Goal: Check status: Check status

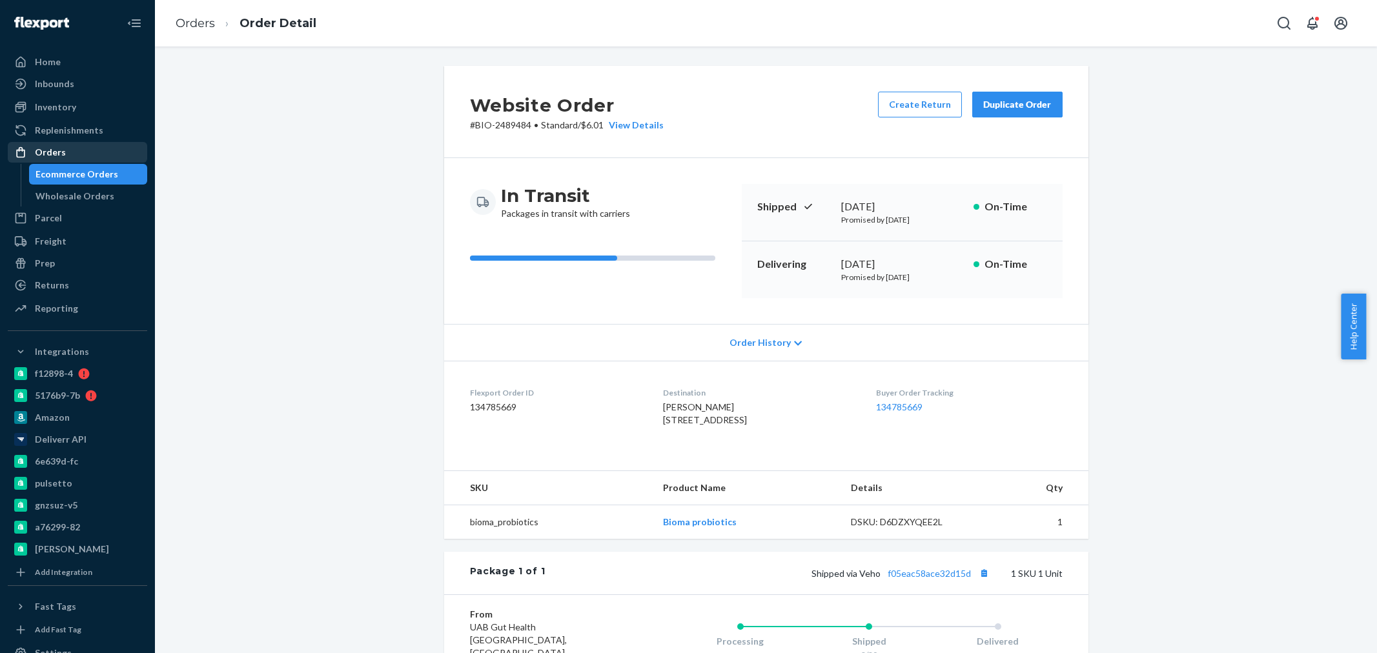
drag, startPoint x: 0, startPoint y: 0, endPoint x: 48, endPoint y: 153, distance: 160.4
click at [48, 153] on div "Orders" at bounding box center [50, 152] width 31 height 13
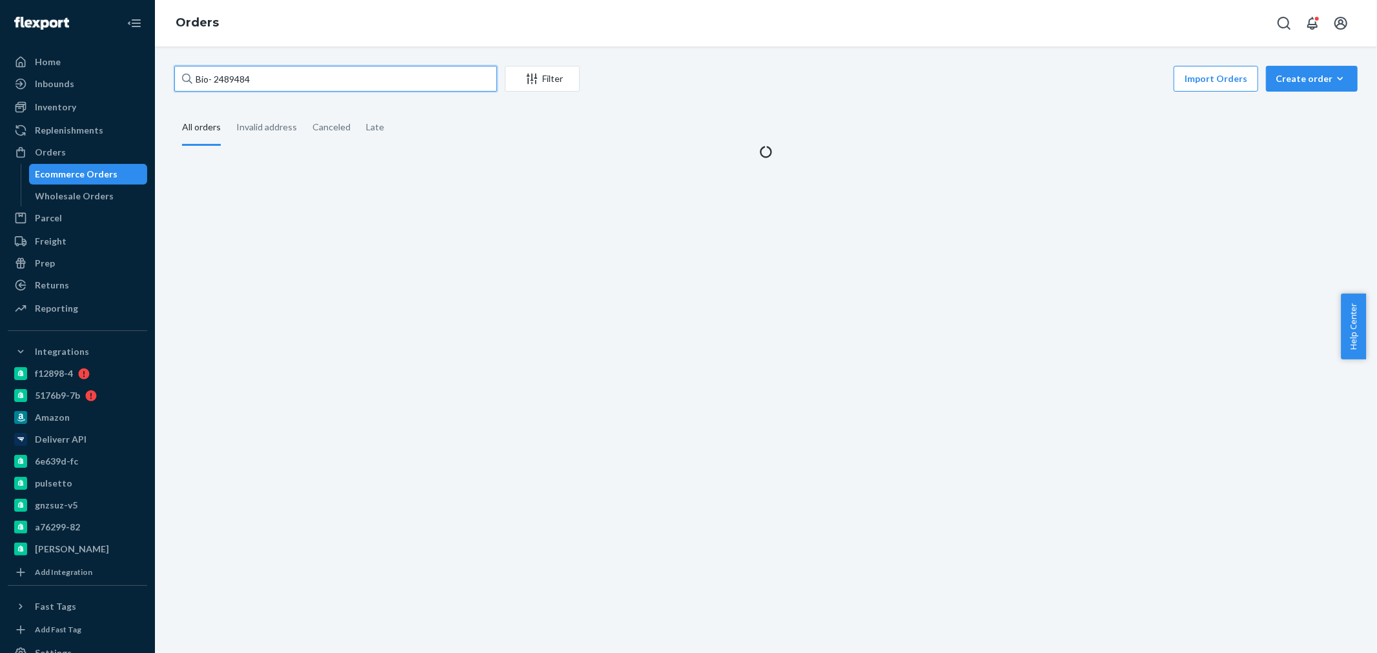
drag, startPoint x: 276, startPoint y: 81, endPoint x: 214, endPoint y: 81, distance: 61.3
click at [214, 81] on input "Bio- 2489484" at bounding box center [335, 79] width 323 height 26
paste input "1677363"
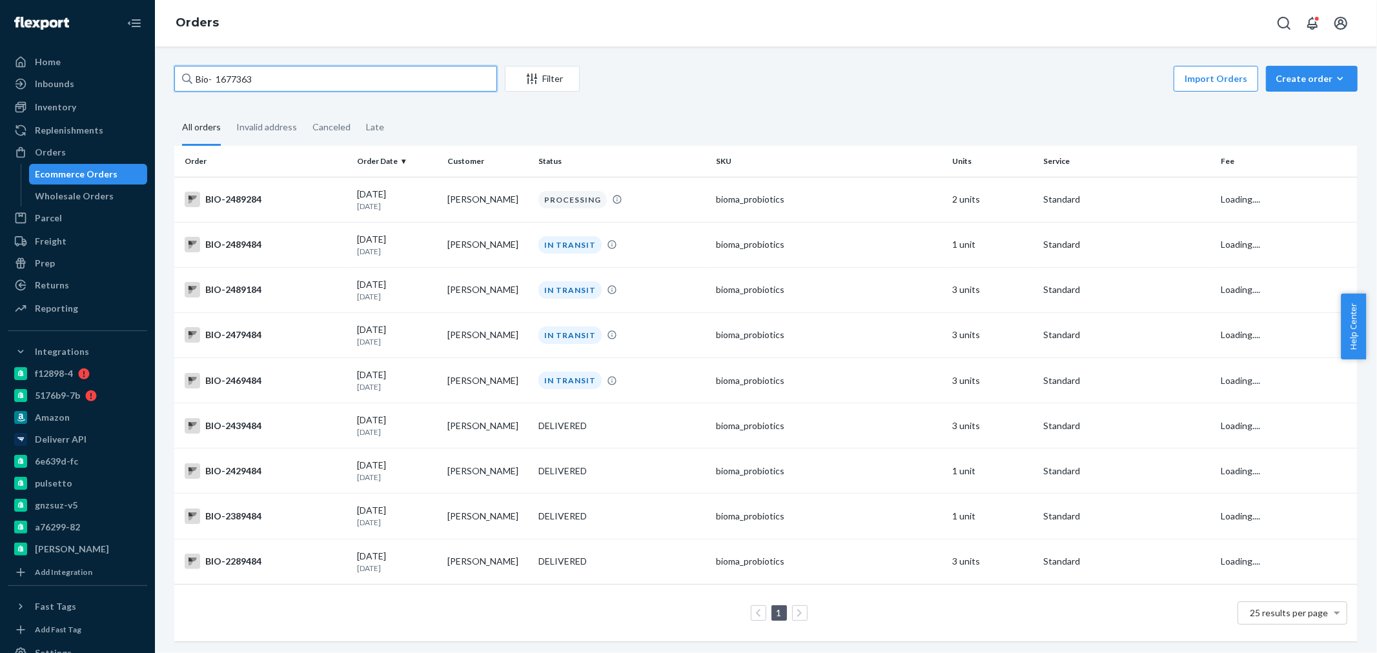
click at [214, 80] on input "Bio- 1677363" at bounding box center [335, 79] width 323 height 26
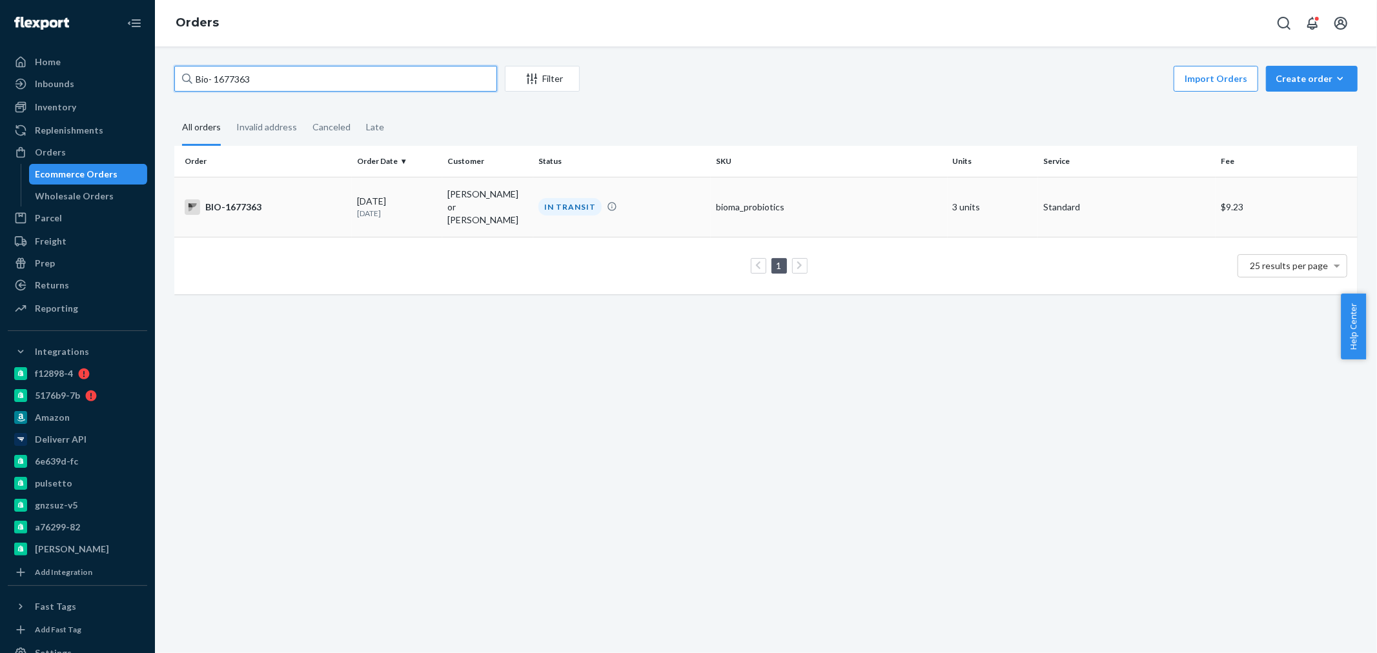
type input "Bio- 1677363"
click at [300, 188] on td "BIO-1677363" at bounding box center [262, 207] width 177 height 60
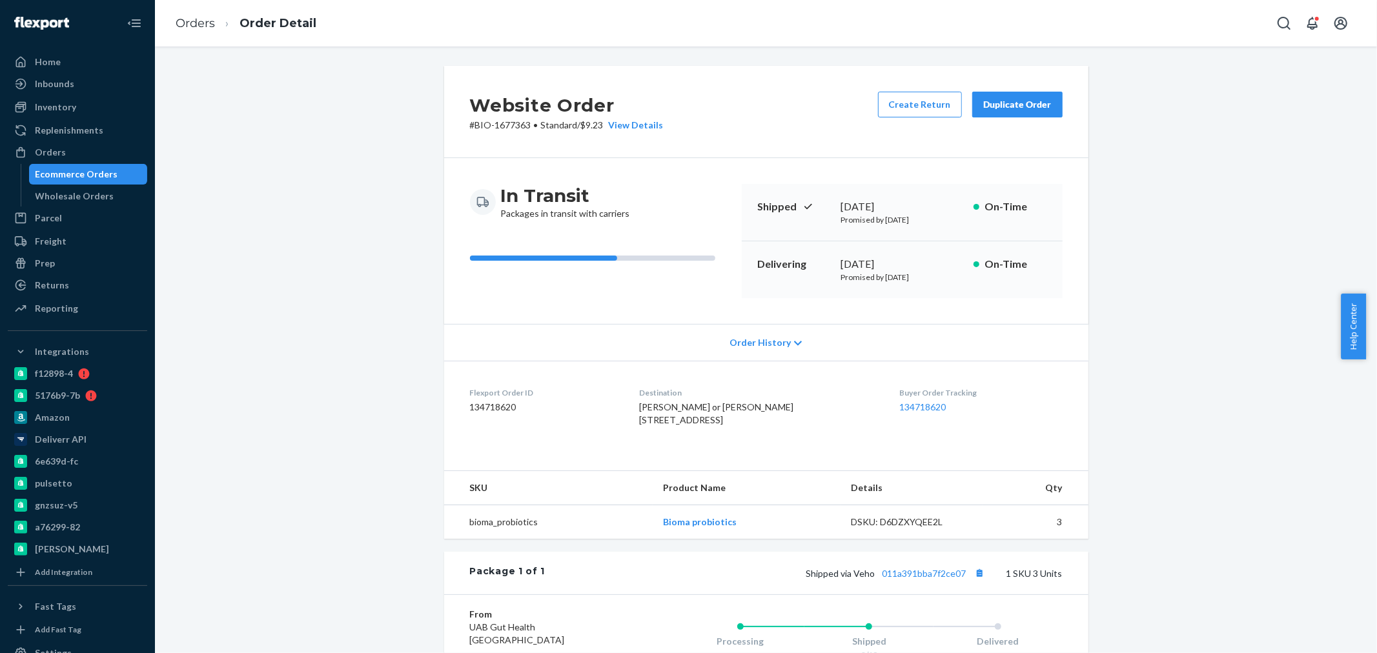
scroll to position [143, 0]
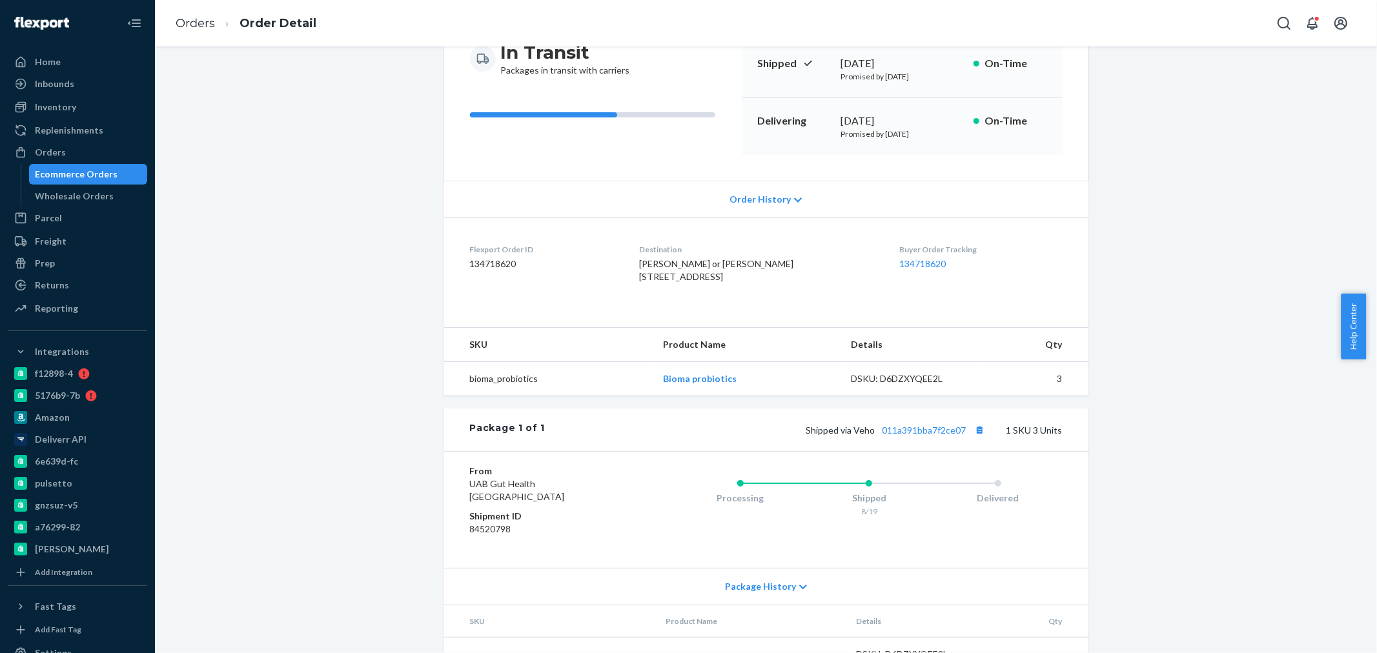
drag, startPoint x: 42, startPoint y: 145, endPoint x: 150, endPoint y: 119, distance: 111.4
click at [42, 146] on div "Orders" at bounding box center [50, 152] width 31 height 13
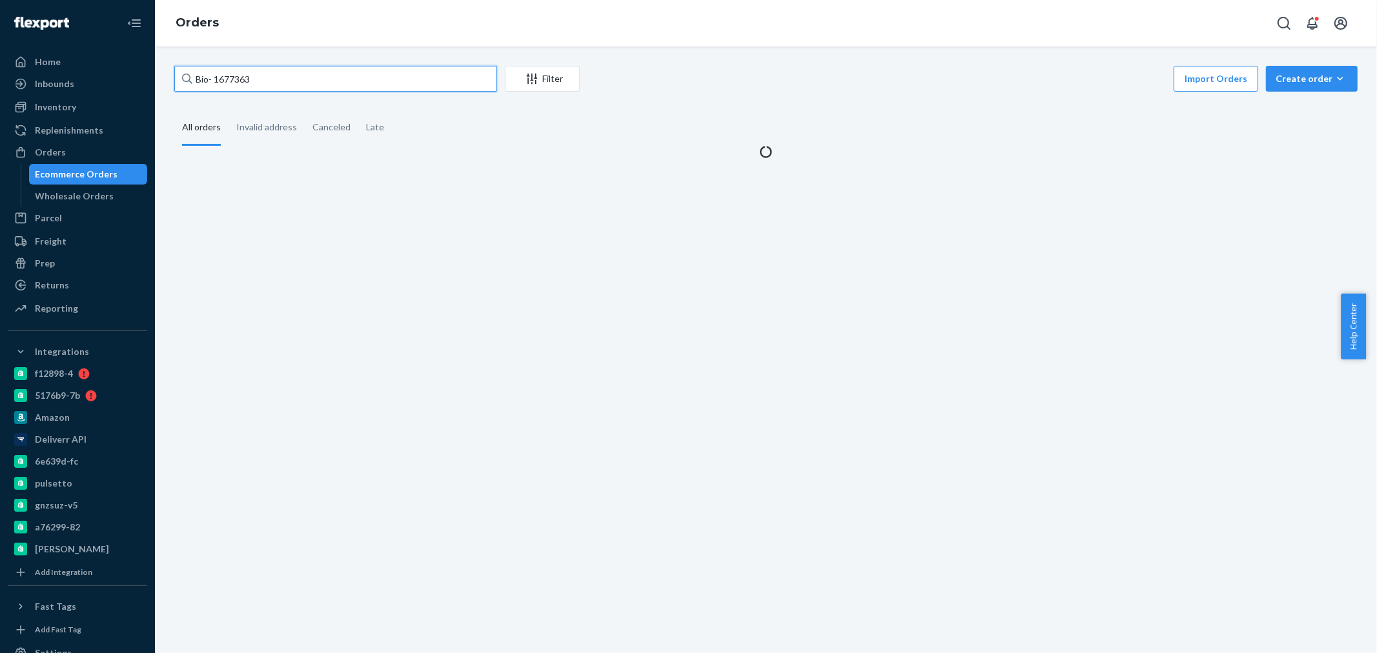
drag, startPoint x: 272, startPoint y: 74, endPoint x: 213, endPoint y: 79, distance: 59.5
click at [213, 79] on input "Bio- 1677363" at bounding box center [335, 79] width 323 height 26
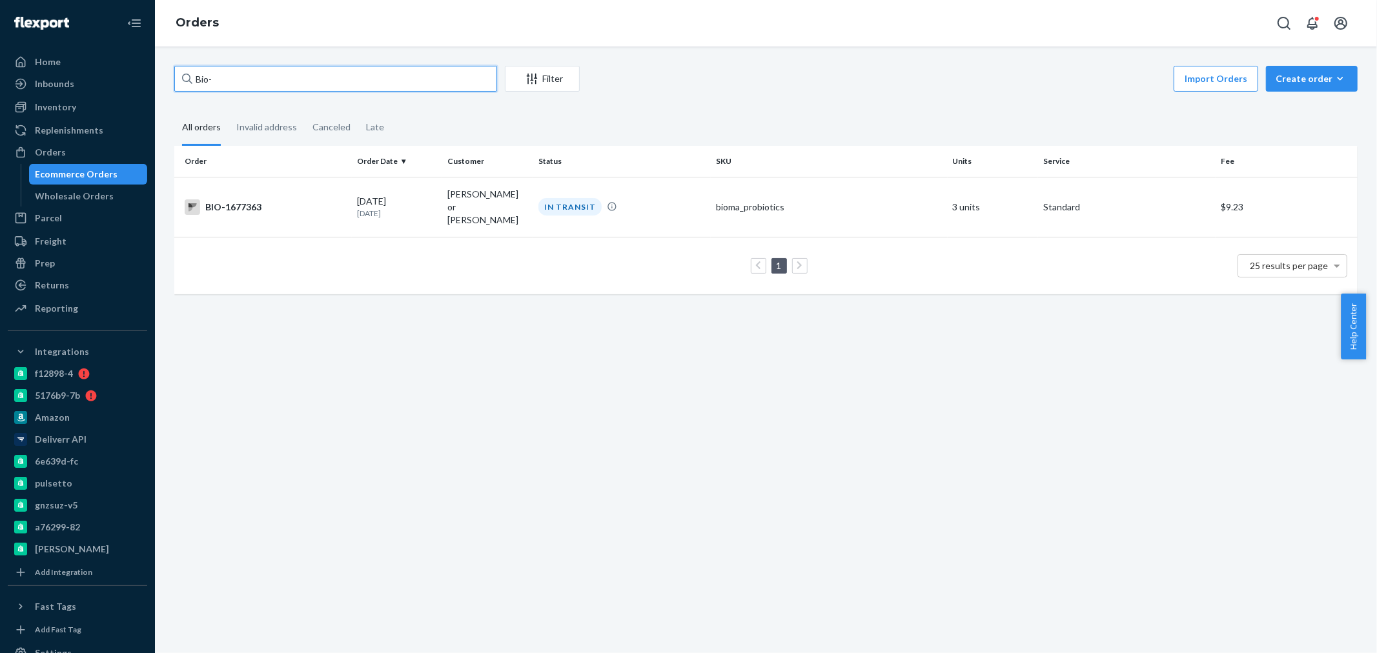
paste input "1677363"
click at [216, 79] on input "Bio- 1677363" at bounding box center [335, 79] width 323 height 26
type input "Bio- 1677363"
click at [293, 201] on div "BIO-1677363" at bounding box center [266, 206] width 162 height 15
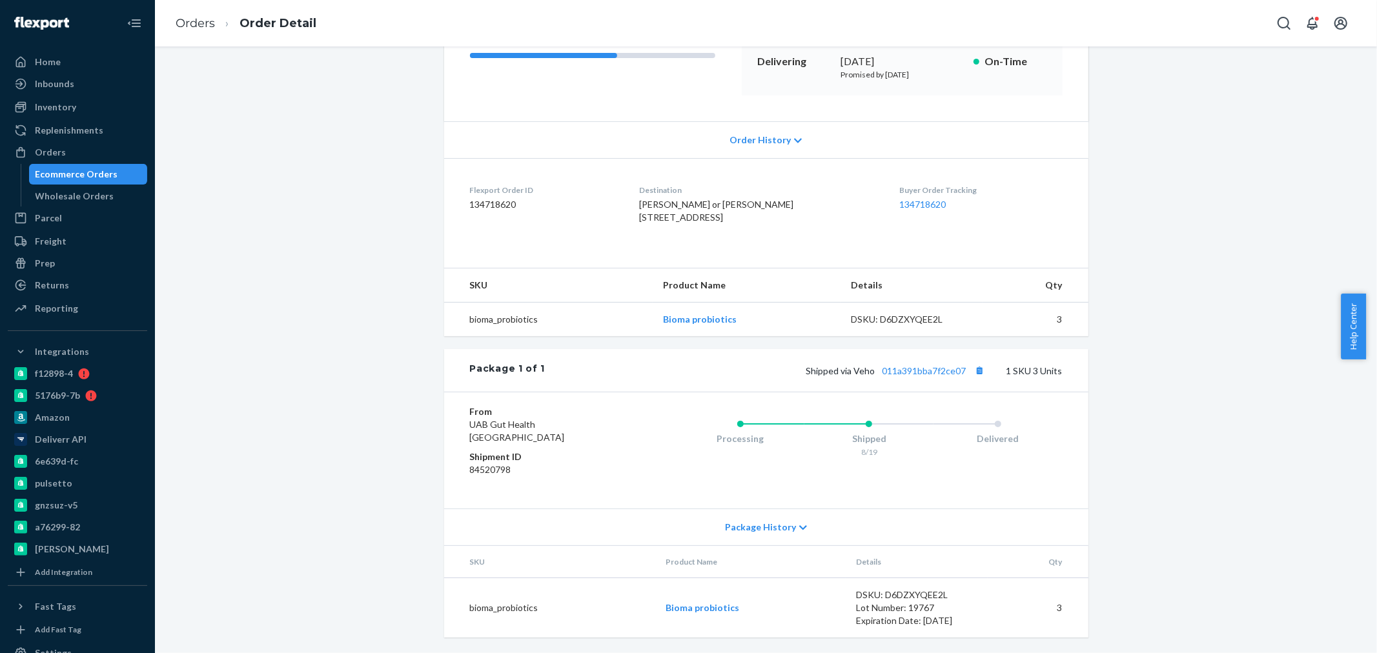
scroll to position [215, 0]
drag, startPoint x: 751, startPoint y: 331, endPoint x: 576, endPoint y: 331, distance: 175.5
click at [576, 331] on tr "bioma_probiotics Bioma probiotics DSKU: D6DZXYQEE2L 3" at bounding box center [766, 320] width 644 height 34
copy tr "Bioma probiotics"
click at [924, 376] on link "011a391bba7f2ce07" at bounding box center [924, 370] width 84 height 11
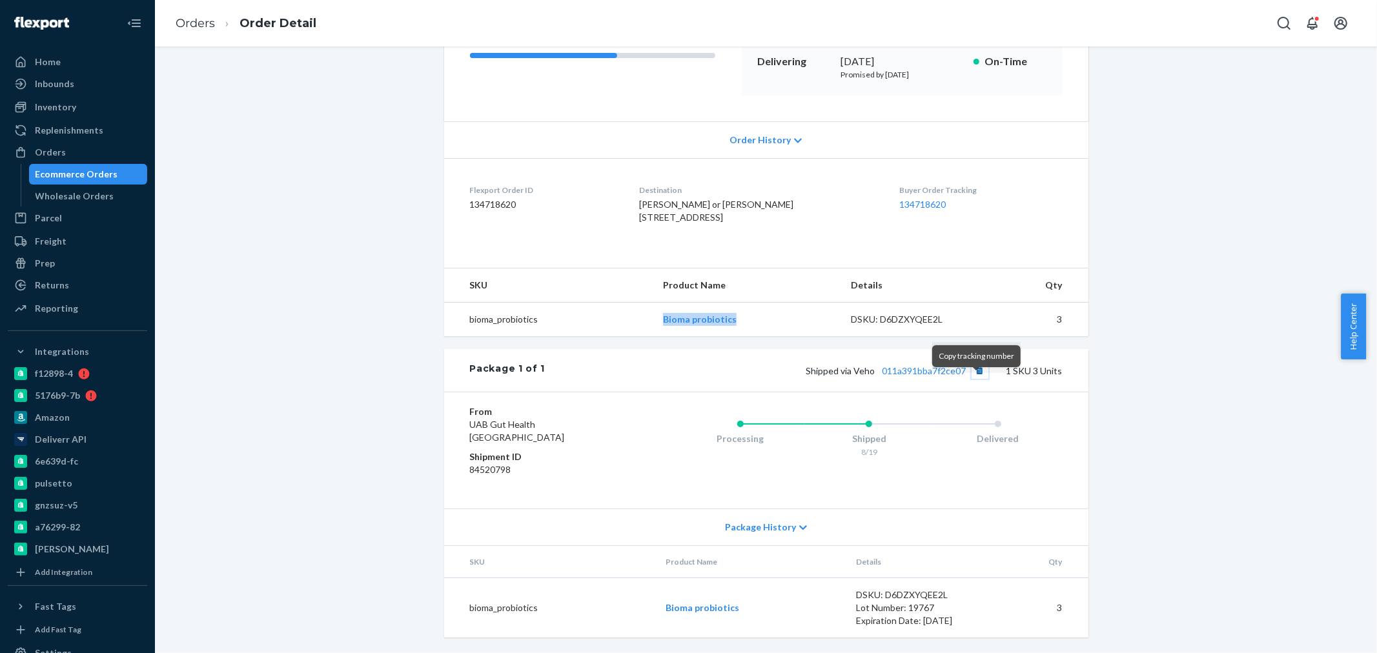
click at [977, 379] on button "Copy tracking number" at bounding box center [979, 370] width 17 height 17
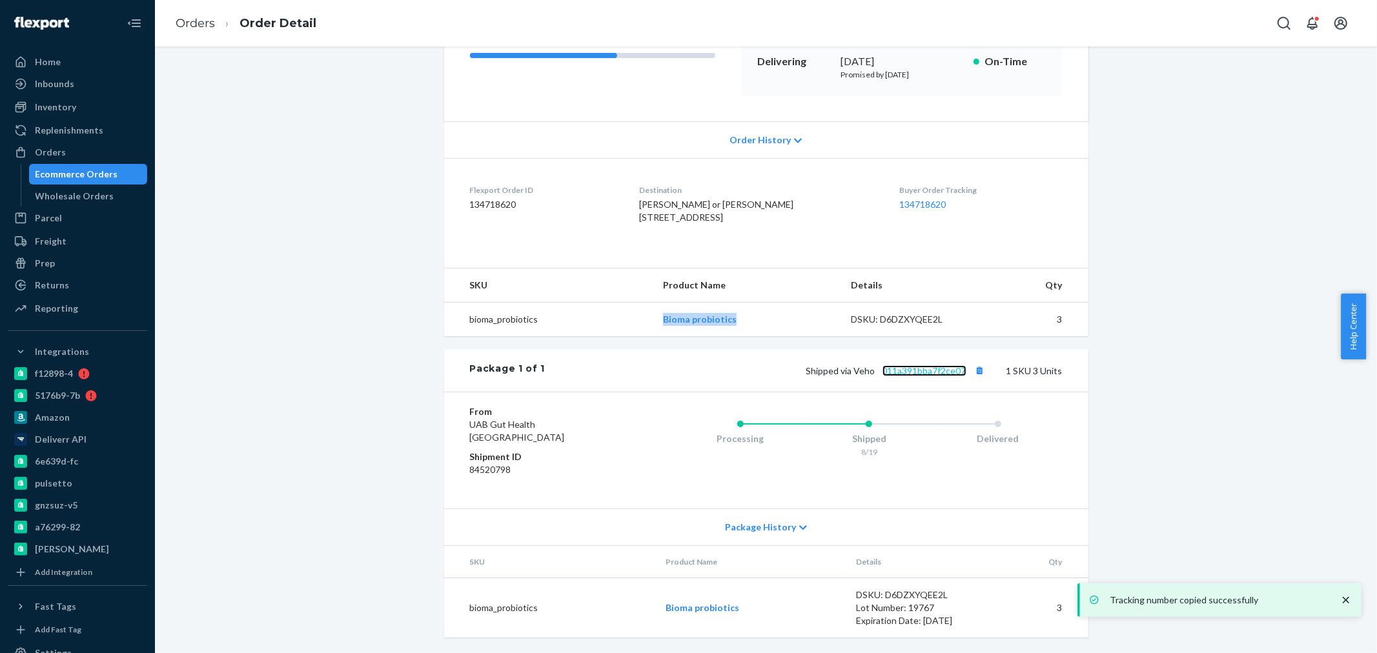
click at [903, 376] on link "011a391bba7f2ce07" at bounding box center [924, 370] width 84 height 11
drag, startPoint x: 613, startPoint y: 298, endPoint x: 621, endPoint y: 270, distance: 29.4
click at [614, 288] on th "SKU" at bounding box center [548, 285] width 208 height 34
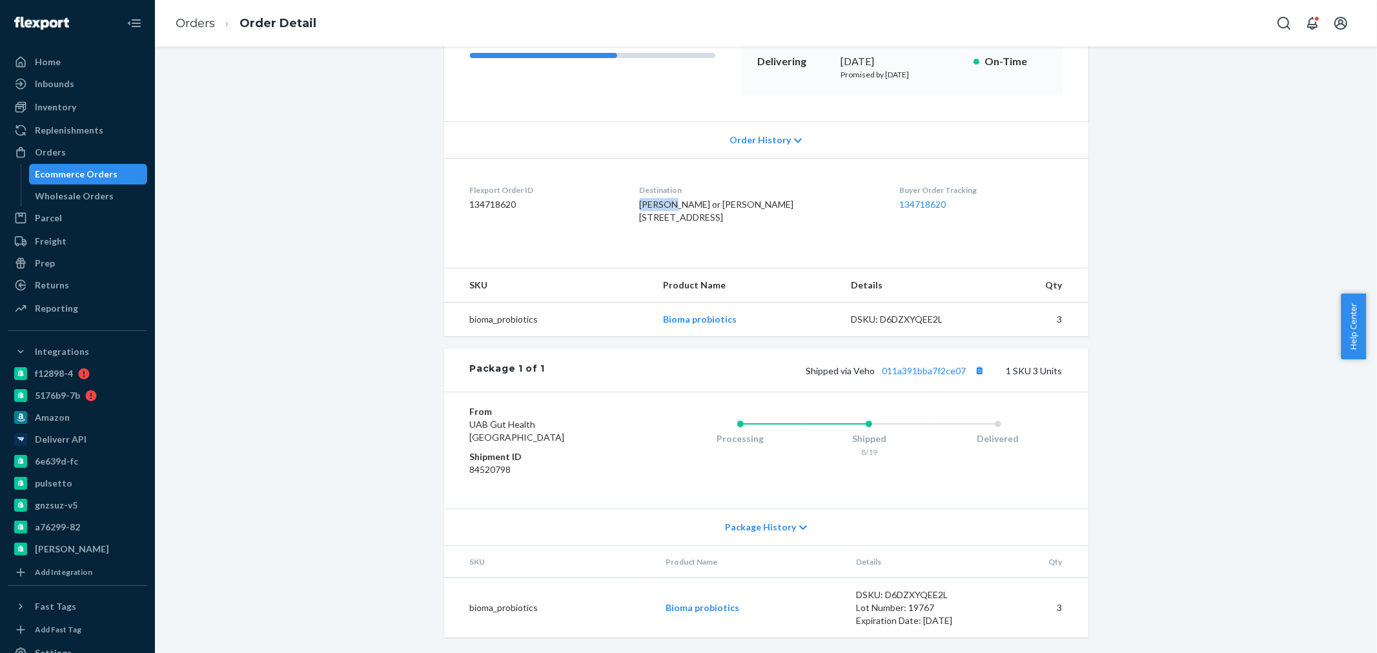
drag, startPoint x: 651, startPoint y: 189, endPoint x: 682, endPoint y: 192, distance: 31.8
click at [682, 192] on dl "Flexport Order ID 134718620 Destination [PERSON_NAME] or [PERSON_NAME] [STREET_…" at bounding box center [766, 206] width 644 height 97
copy span "[PERSON_NAME]"
click at [52, 150] on div "Orders" at bounding box center [50, 152] width 31 height 13
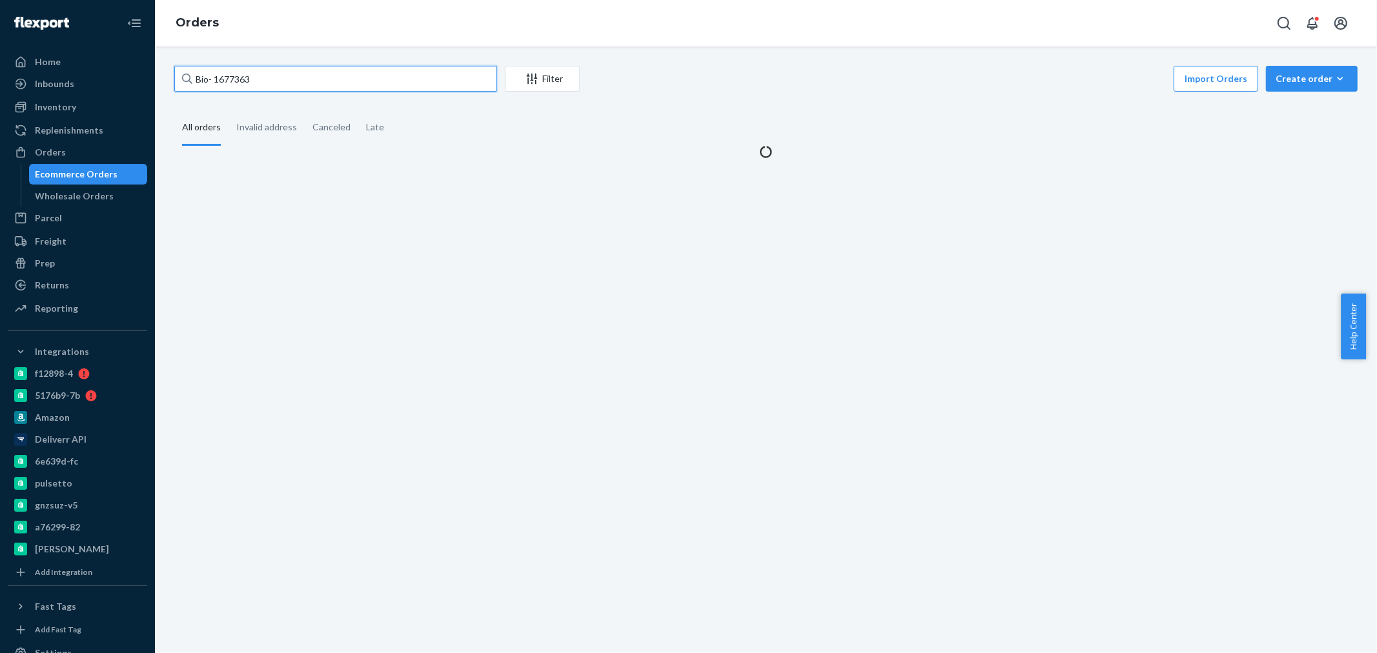
drag, startPoint x: 276, startPoint y: 75, endPoint x: 213, endPoint y: 76, distance: 62.6
click at [213, 76] on input "Bio- 1677363" at bounding box center [335, 79] width 323 height 26
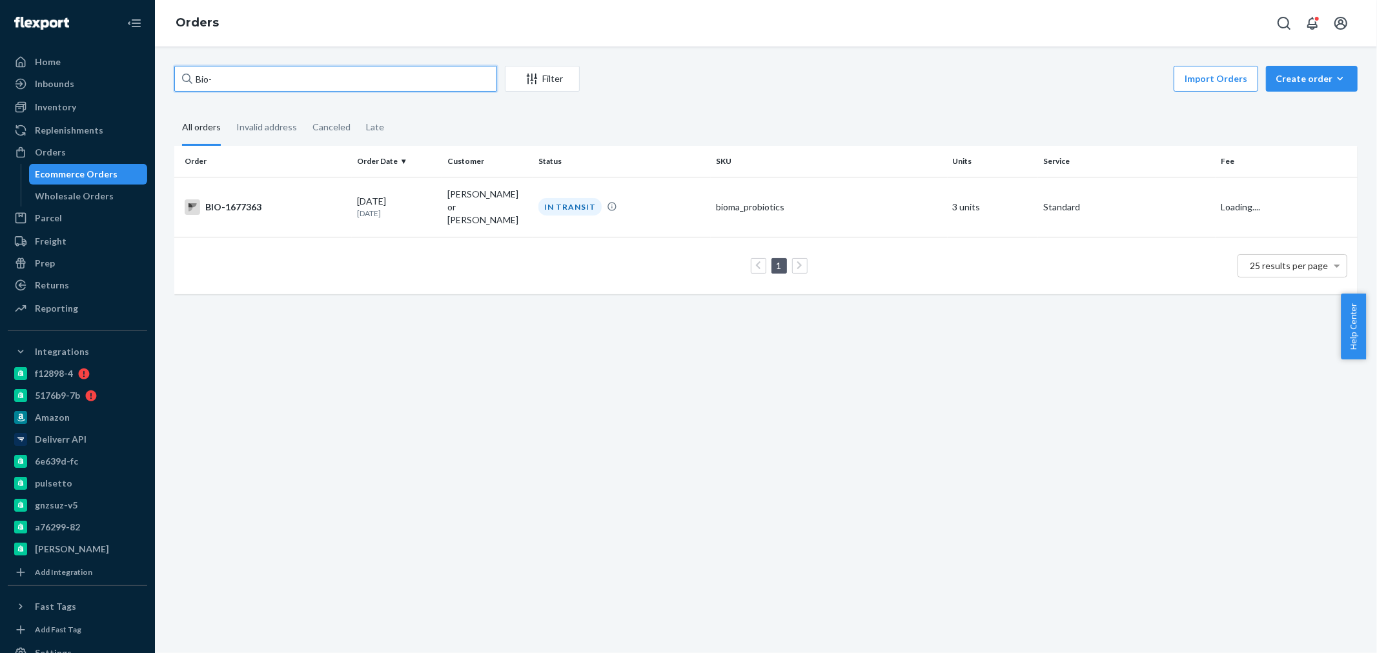
paste input "10228"
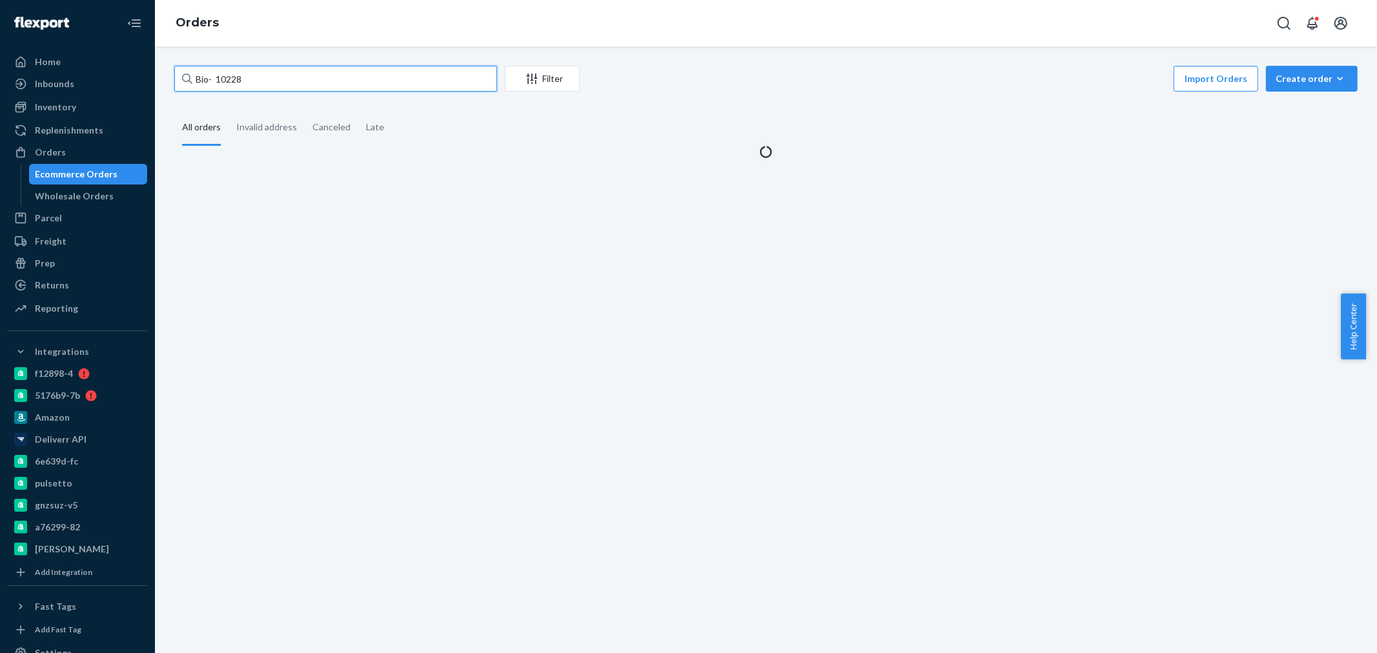
click at [214, 76] on input "Bio- 10228" at bounding box center [335, 79] width 323 height 26
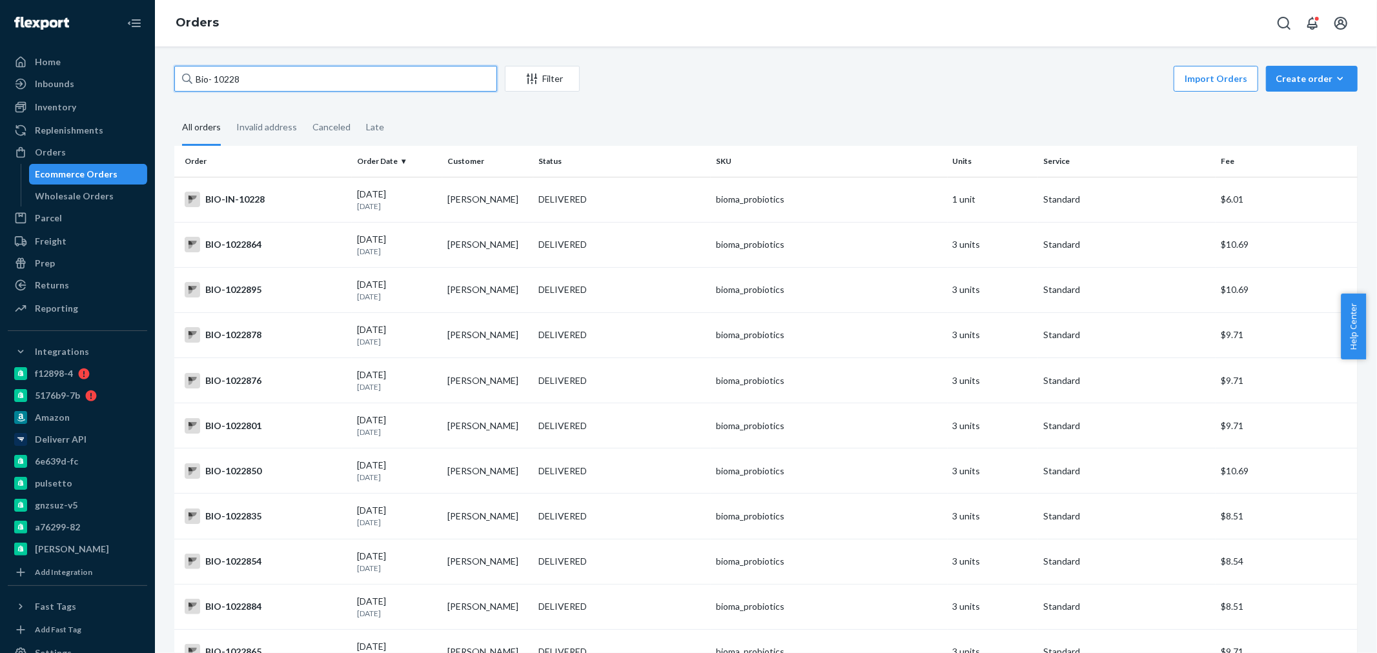
click at [214, 75] on input "Bio- 10228" at bounding box center [335, 79] width 323 height 26
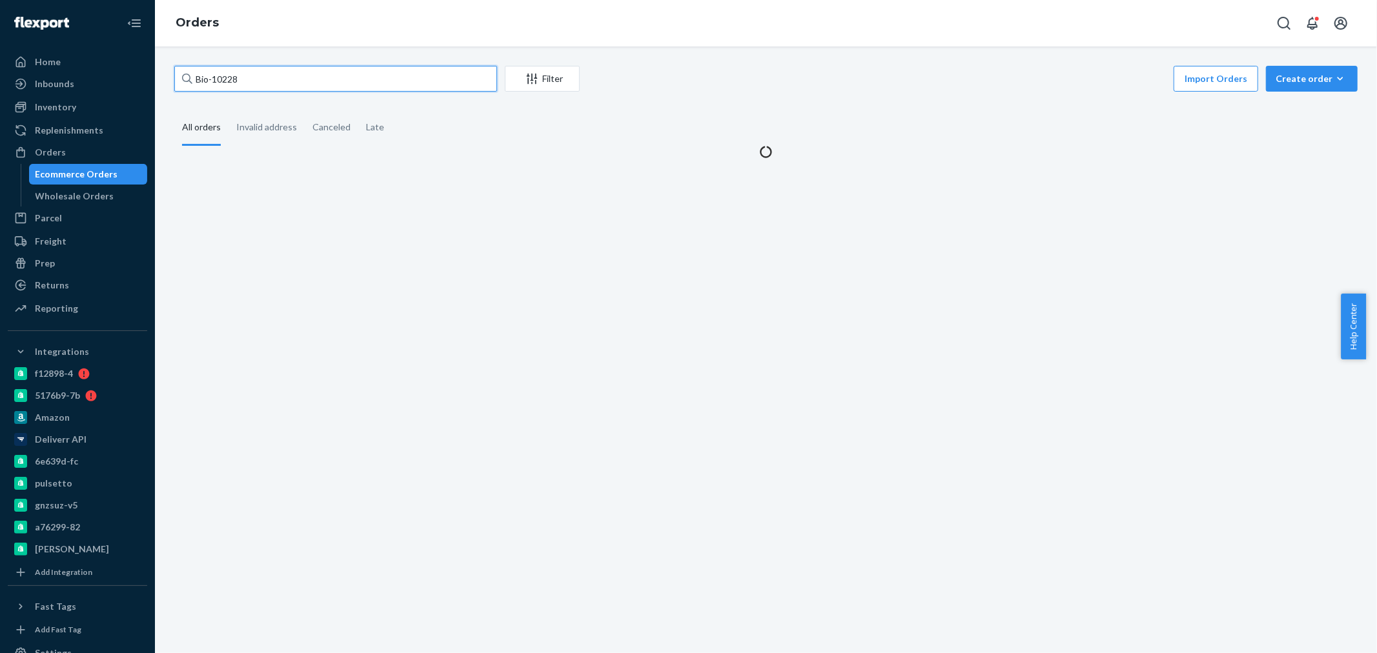
type input "Bio-10228"
